Goal: Find contact information: Find contact information

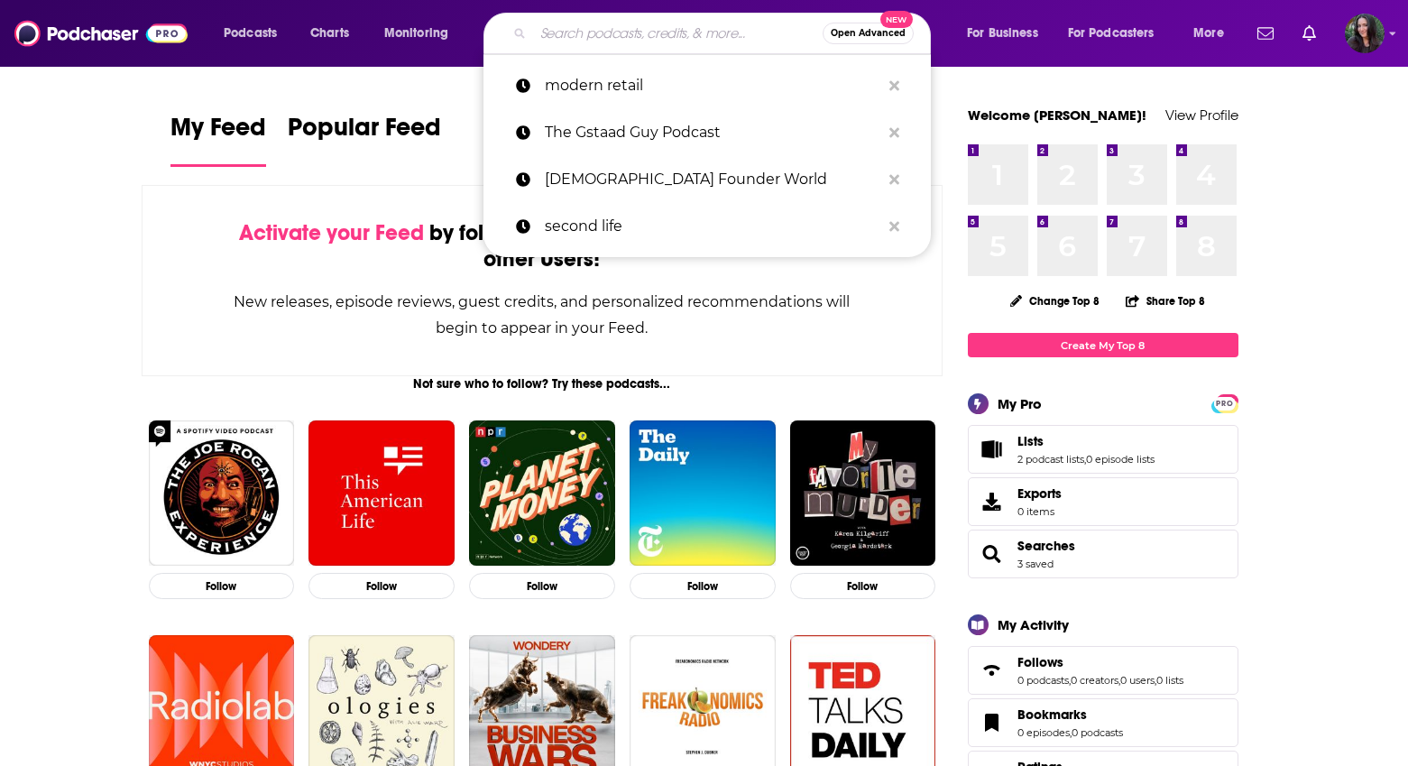
click at [620, 30] on input "Search podcasts, credits, & more..." at bounding box center [678, 33] width 290 height 29
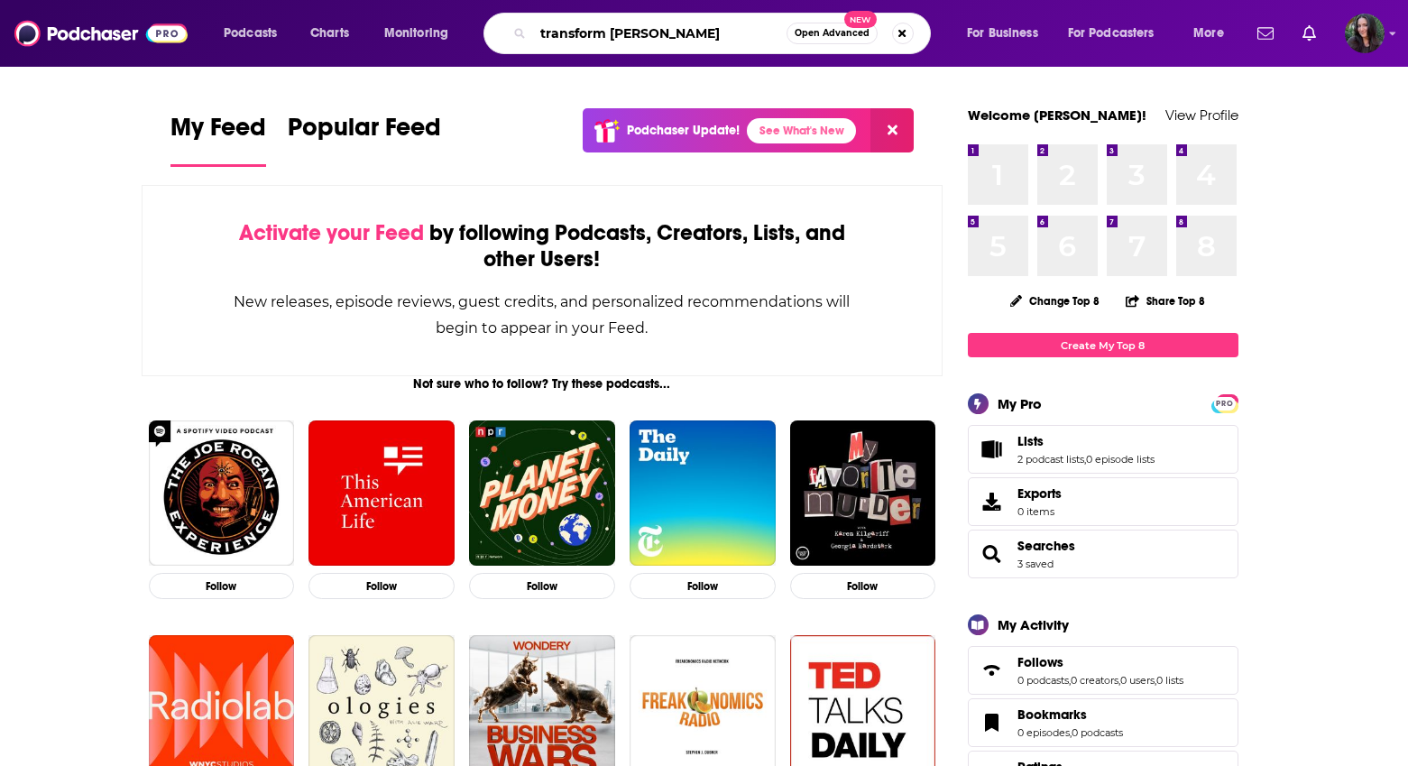
type input "transform [PERSON_NAME]"
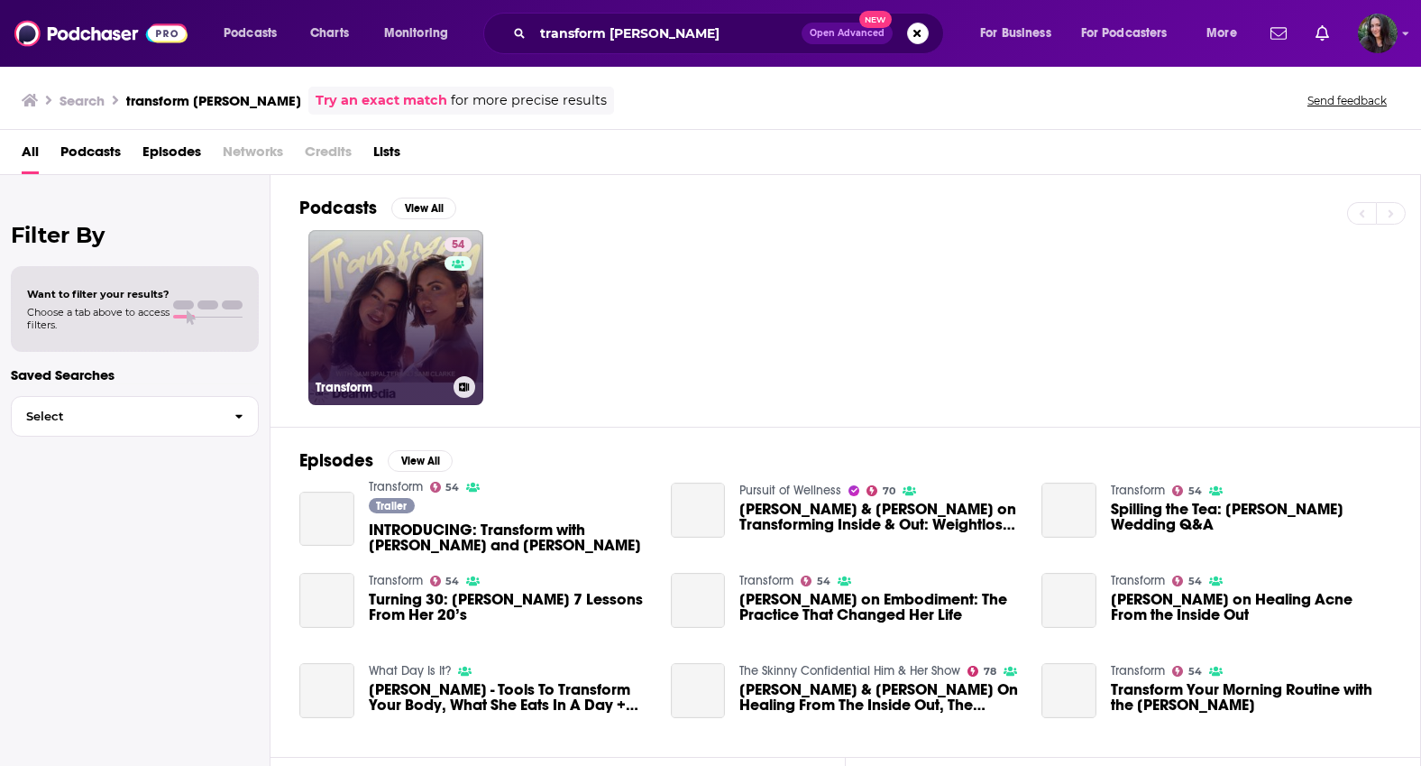
click at [371, 300] on link "54 Transform" at bounding box center [395, 317] width 175 height 175
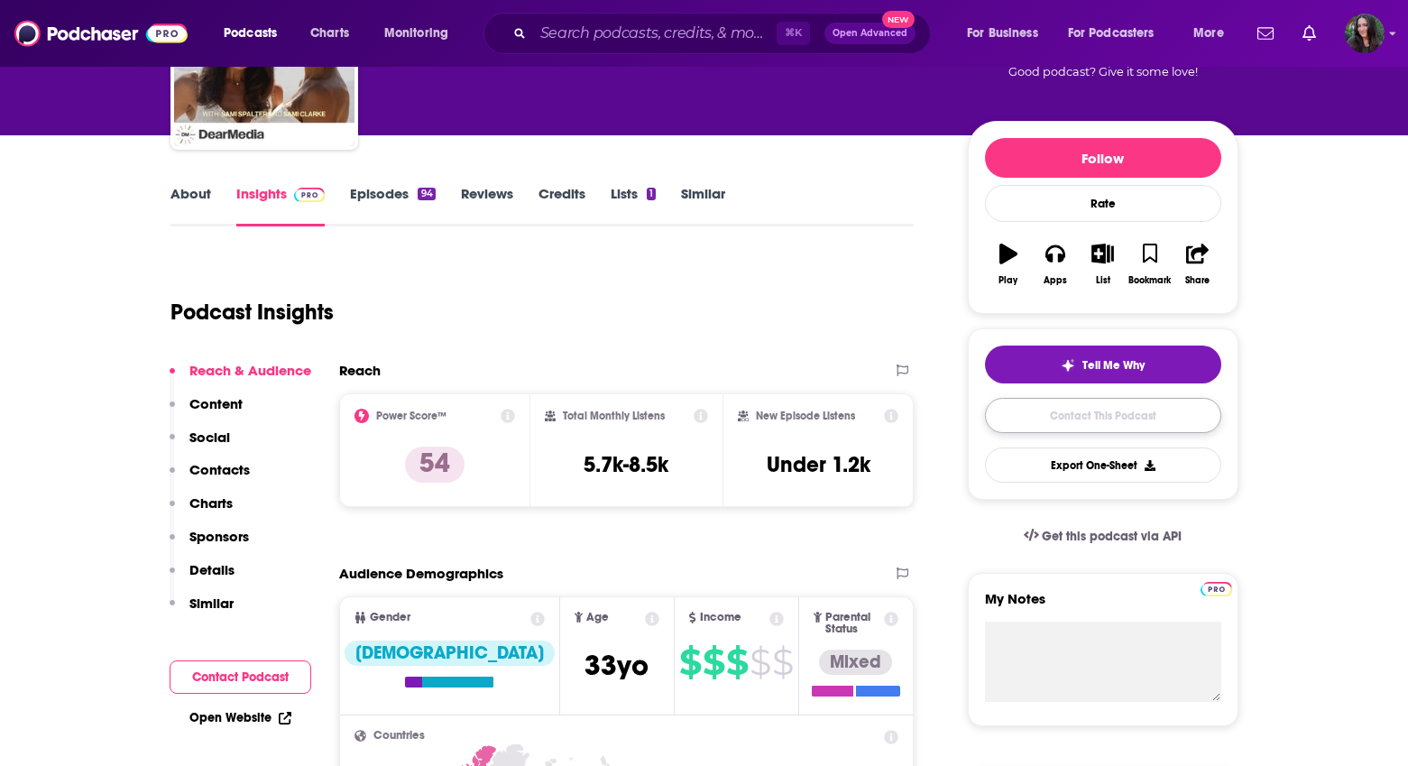
click at [1126, 421] on link "Contact This Podcast" at bounding box center [1103, 415] width 236 height 35
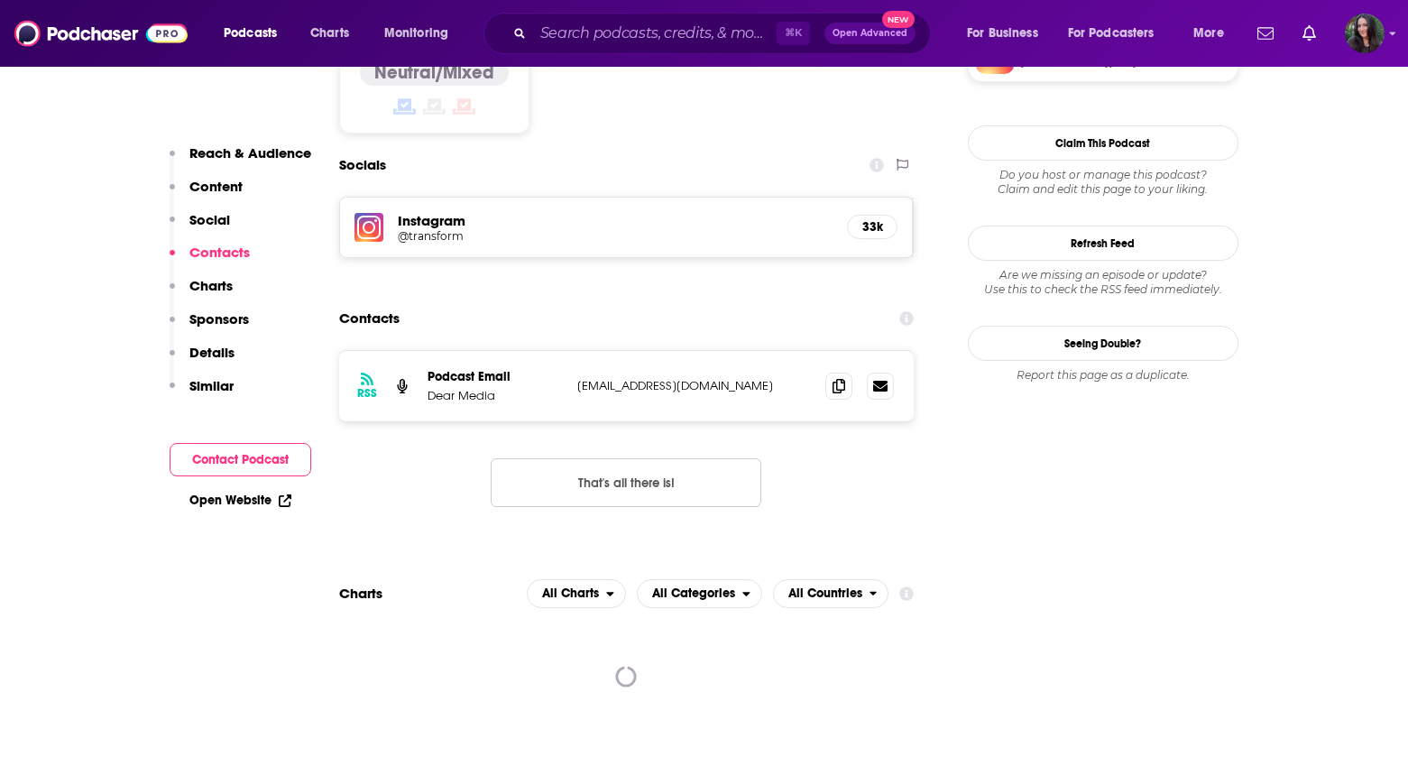
scroll to position [1453, 0]
